Goal: Information Seeking & Learning: Find specific fact

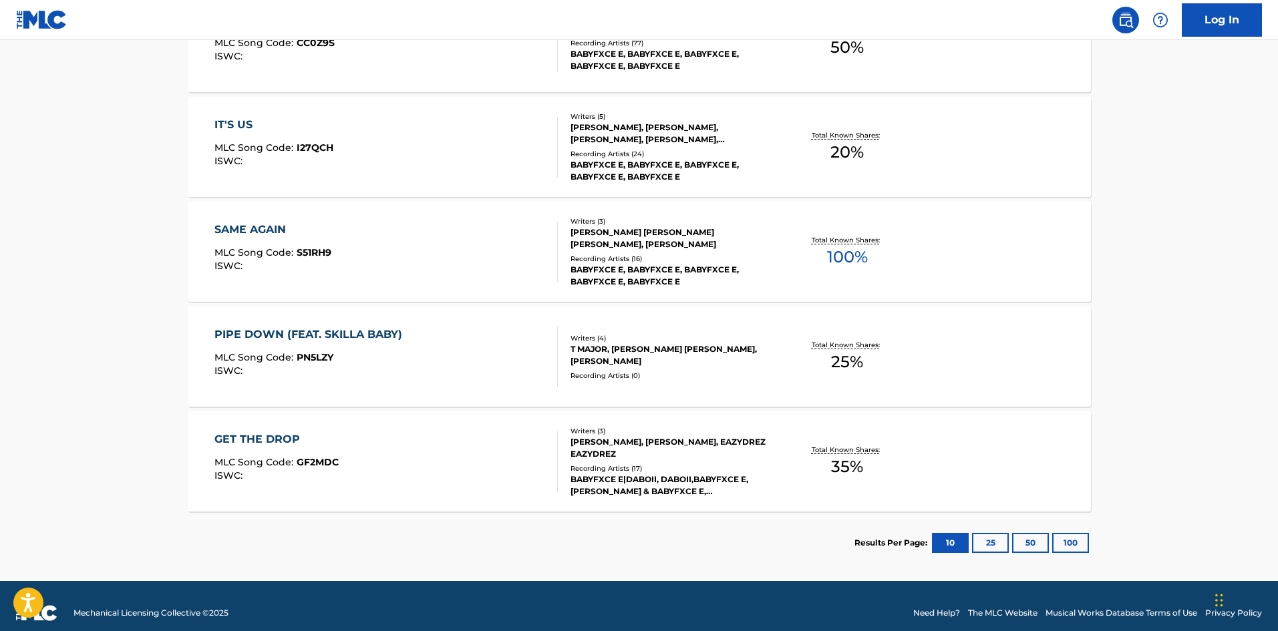
scroll to position [893, 0]
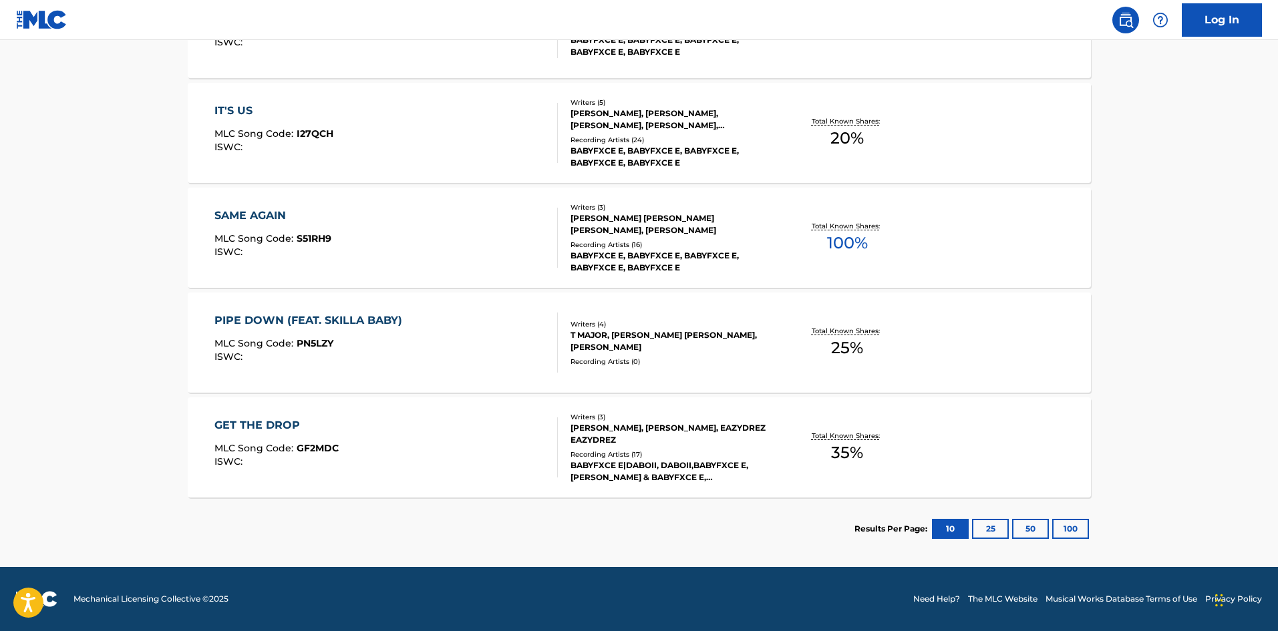
click at [547, 350] on div at bounding box center [552, 343] width 11 height 60
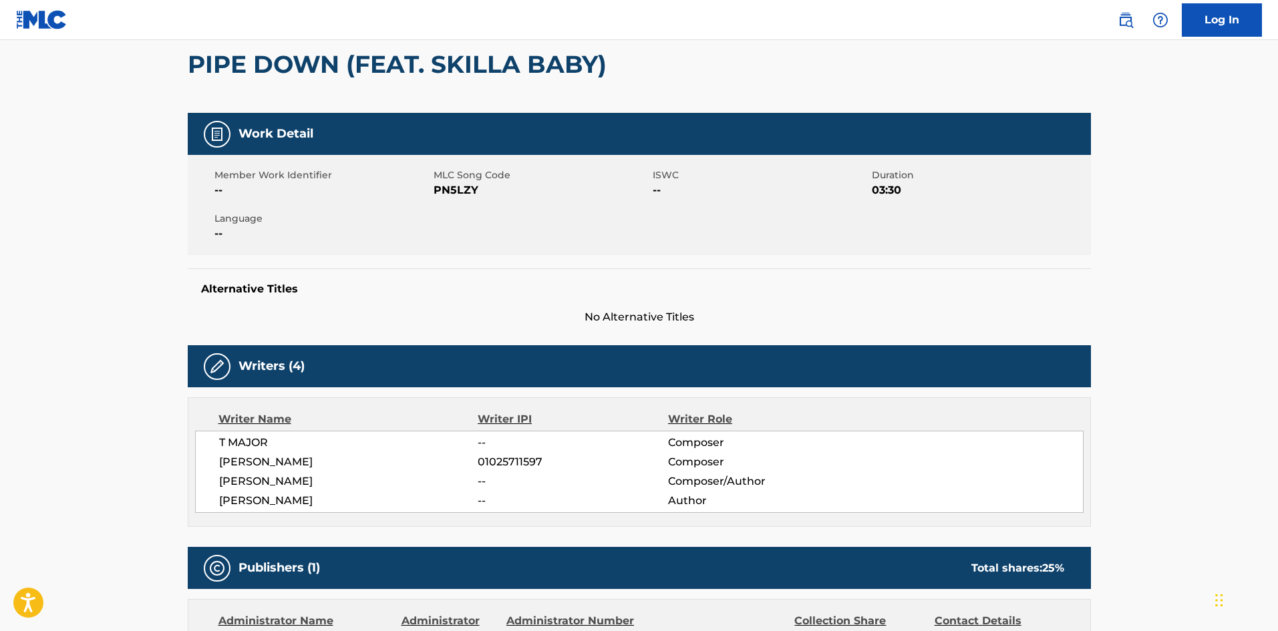
scroll to position [70, 0]
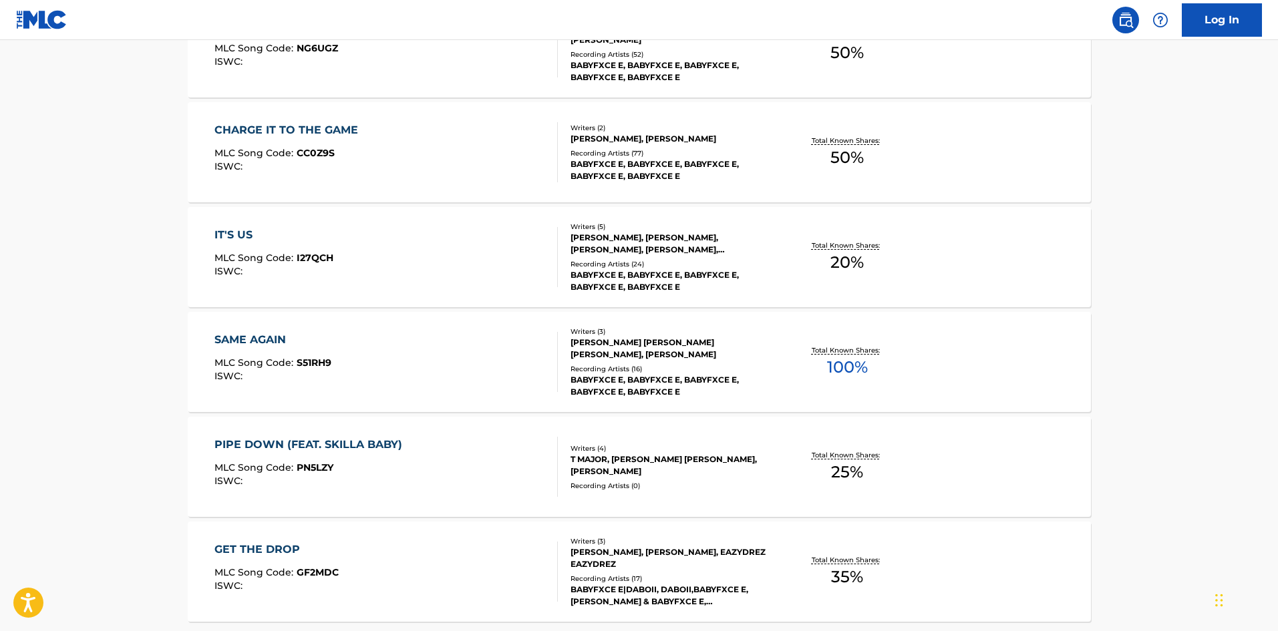
scroll to position [893, 0]
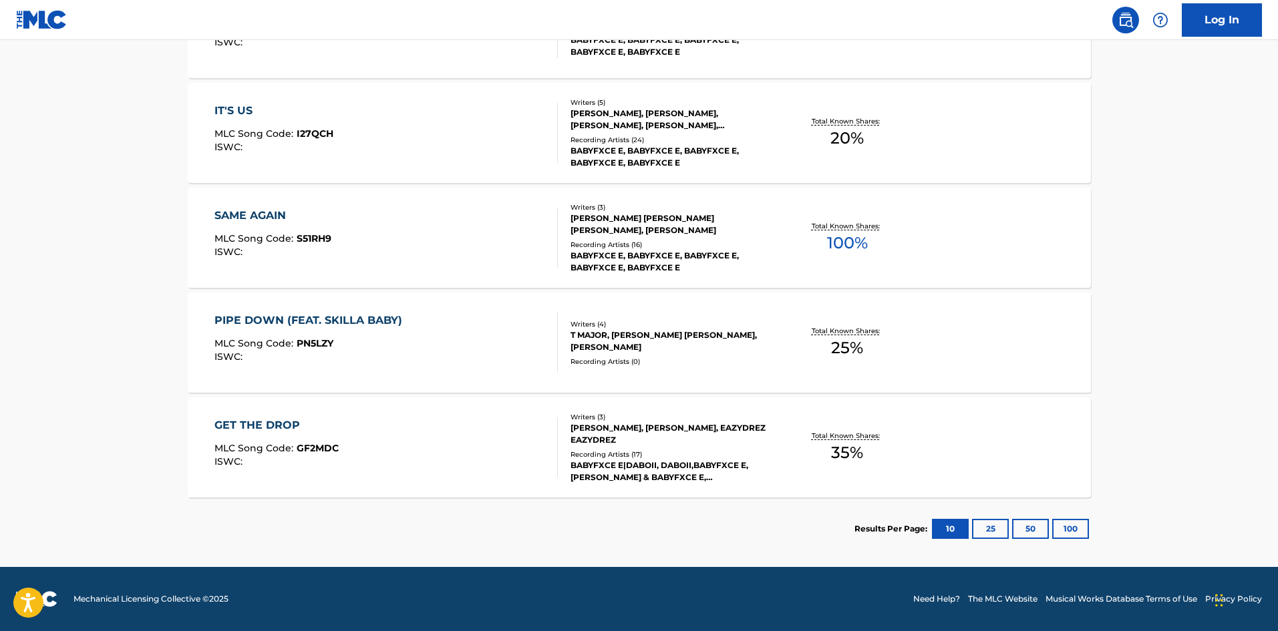
click at [994, 525] on button "25" at bounding box center [990, 529] width 37 height 20
click at [1059, 520] on button "100" at bounding box center [1070, 529] width 37 height 20
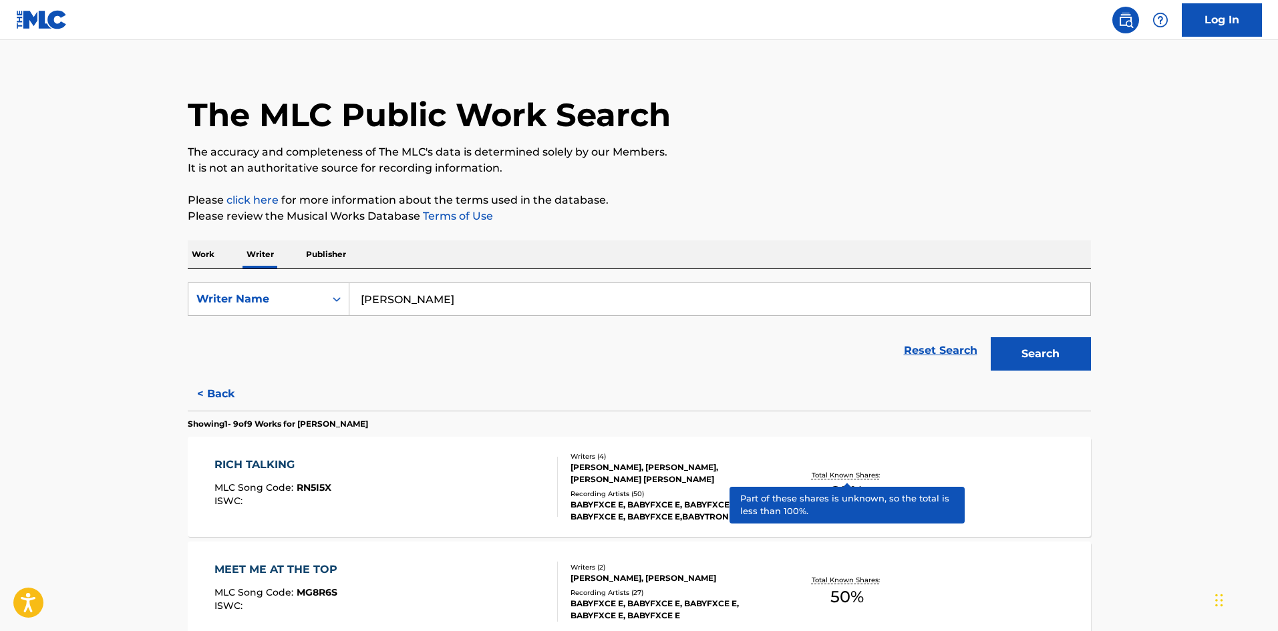
scroll to position [0, 0]
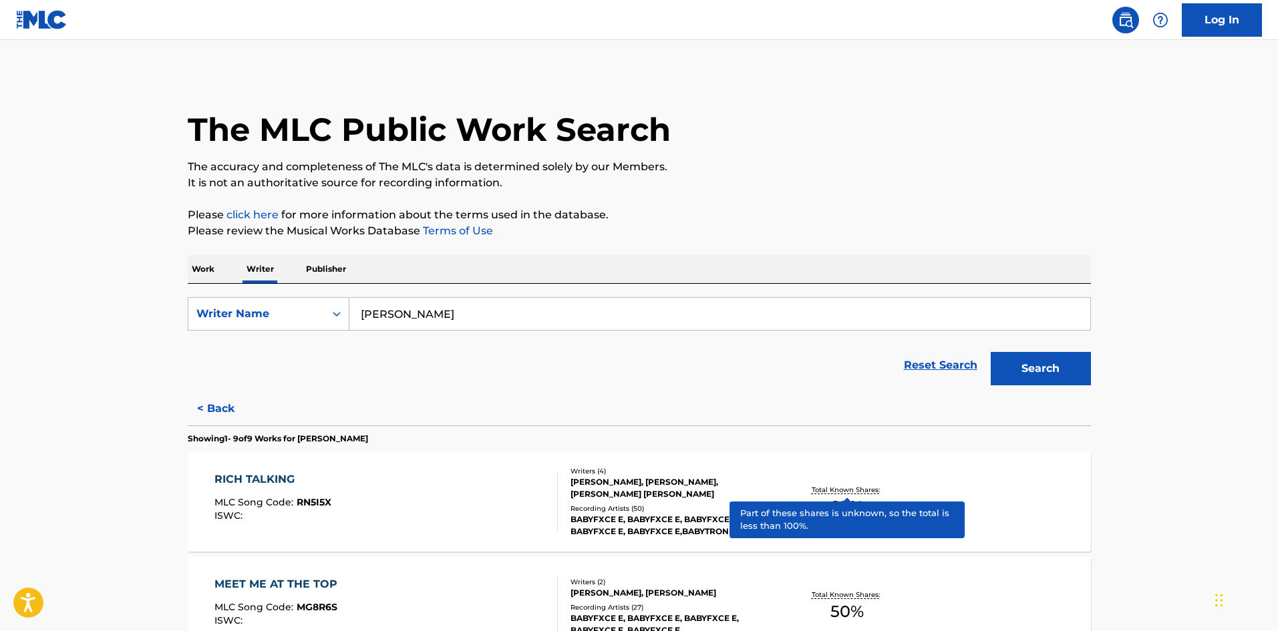
drag, startPoint x: 490, startPoint y: 313, endPoint x: 315, endPoint y: 293, distance: 176.8
click at [315, 293] on div "SearchWithCriteria5d82682a-f82e-402c-a7bb-fdfddff932f4 Writer Name [PERSON_NAME…" at bounding box center [639, 338] width 903 height 108
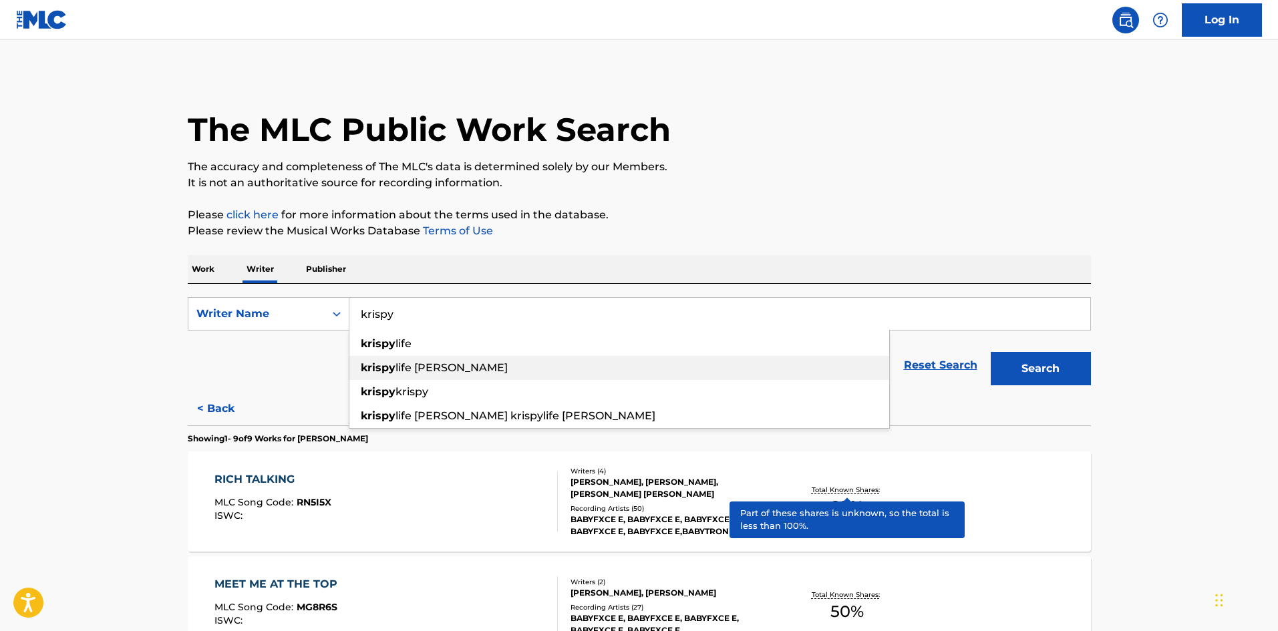
click at [417, 361] on span "life [PERSON_NAME]" at bounding box center [452, 367] width 112 height 13
type input "krispylife [PERSON_NAME]"
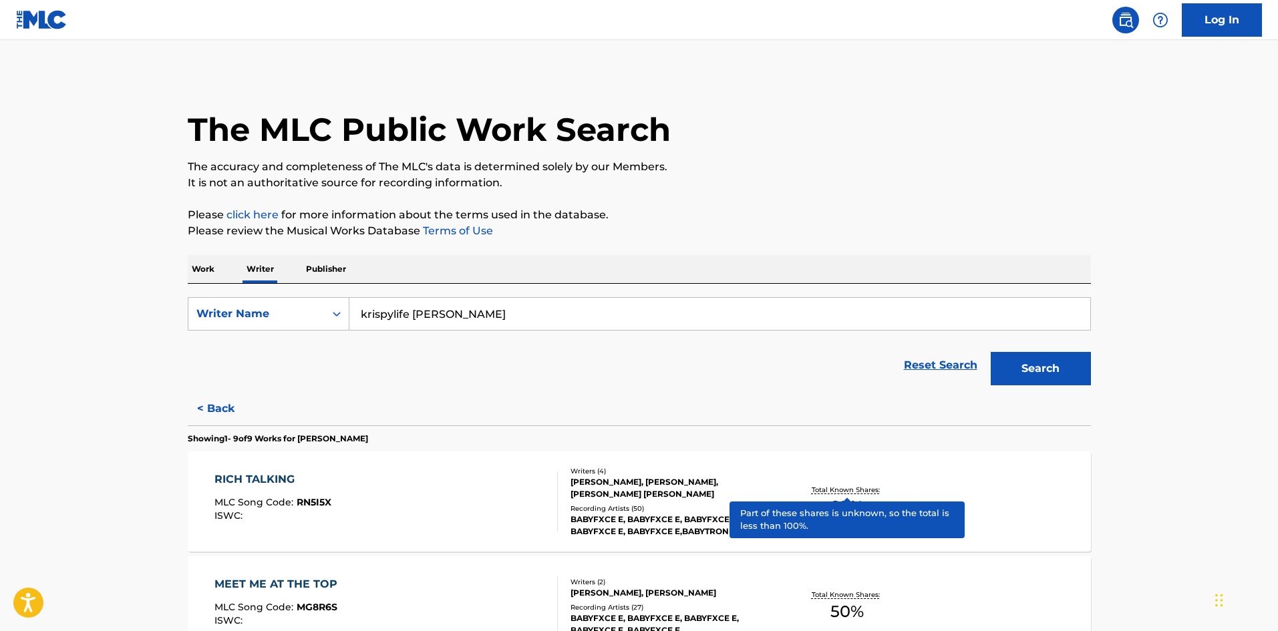
click at [1034, 379] on button "Search" at bounding box center [1041, 368] width 100 height 33
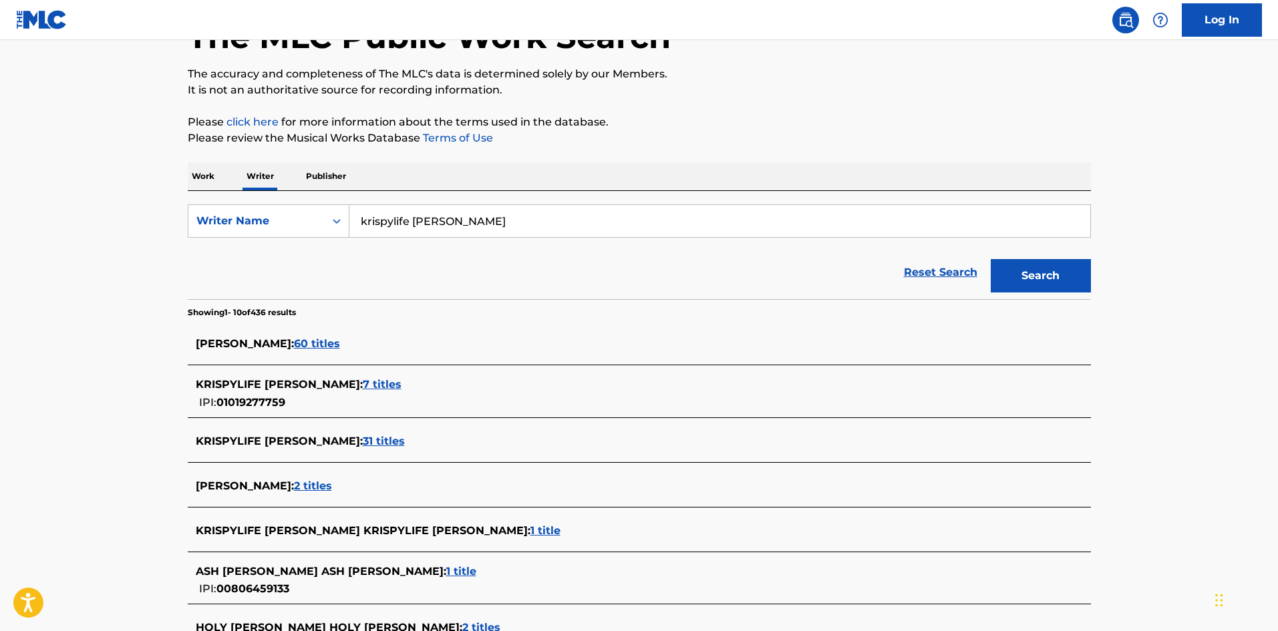
scroll to position [134, 0]
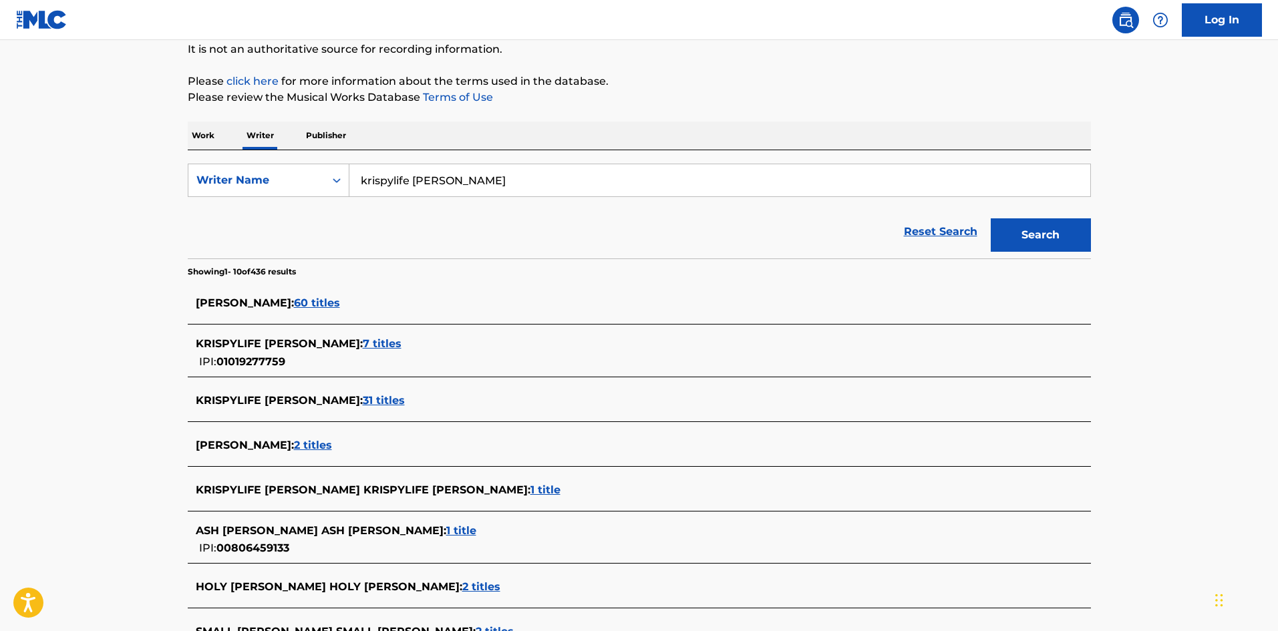
click at [363, 347] on span "7 titles" at bounding box center [382, 343] width 39 height 13
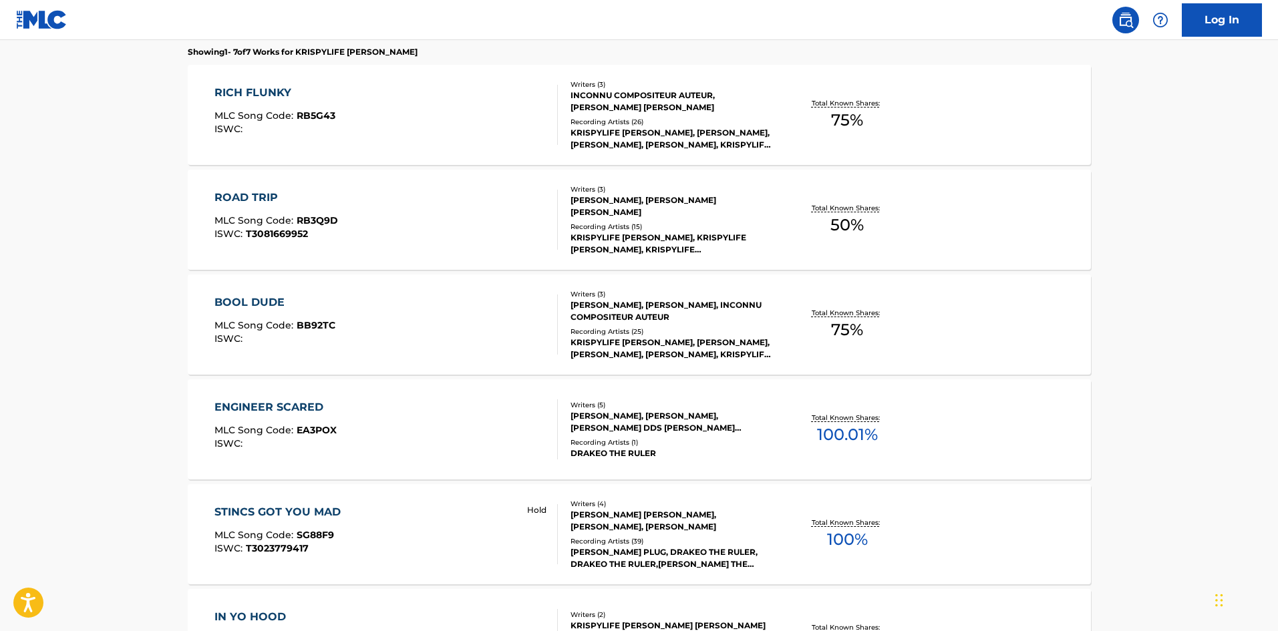
scroll to position [349, 0]
